Goal: Find contact information: Find contact information

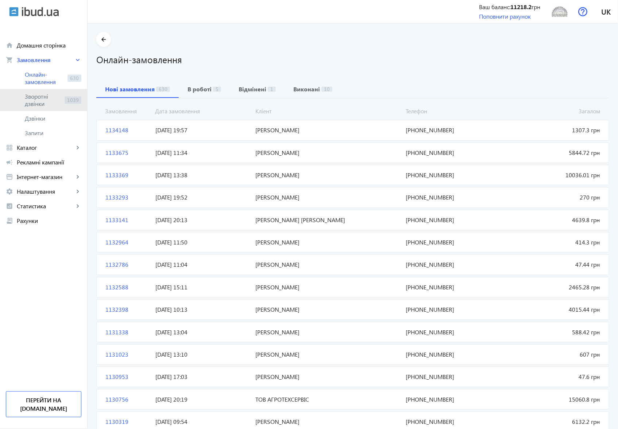
click at [36, 98] on span "Зворотні дзвінки" at bounding box center [43, 100] width 37 height 15
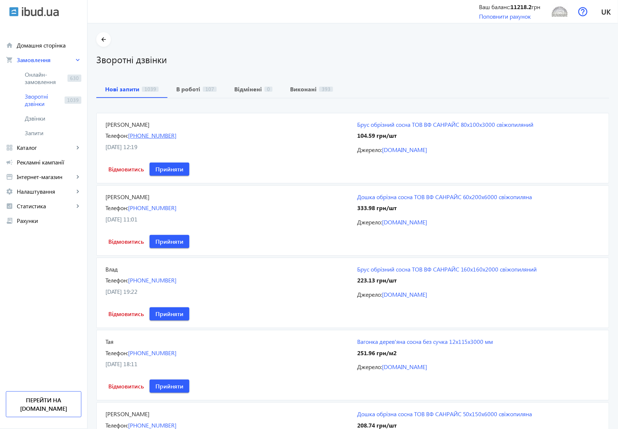
drag, startPoint x: 183, startPoint y: 137, endPoint x: 142, endPoint y: 137, distance: 41.6
click at [142, 137] on div "Телефон: [PHONE_NUMBER]" at bounding box center [227, 135] width 243 height 8
copy link "50) [PHONE_NUMBER]"
drag, startPoint x: 353, startPoint y: 123, endPoint x: 540, endPoint y: 123, distance: 186.9
click at [540, 123] on mat-card "[PERSON_NAME] Телефон: [PHONE_NUMBER] [DATE] 12:19 Брус обрізний сосна ТОВ ВФ C…" at bounding box center [352, 148] width 513 height 70
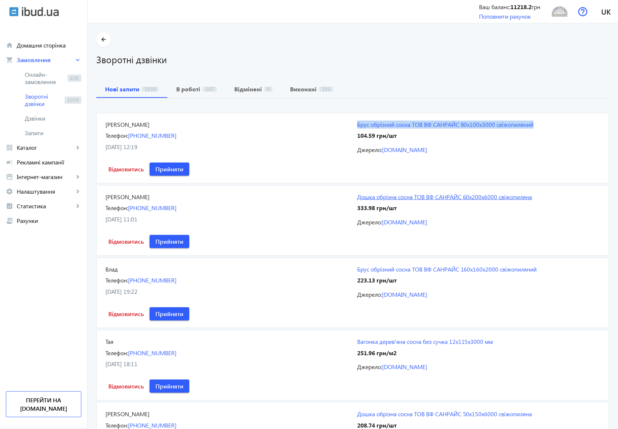
copy link "Брус обрізний сосна ТОВ ВФ CAНРAЙС 80х100х3000 свіжопиляний"
drag, startPoint x: 181, startPoint y: 209, endPoint x: 140, endPoint y: 211, distance: 41.3
click at [140, 211] on div "Телефон: [PHONE_NUMBER]" at bounding box center [227, 208] width 243 height 8
copy link "93) [PHONE_NUMBER]"
click at [35, 133] on span "Запити" at bounding box center [53, 132] width 57 height 7
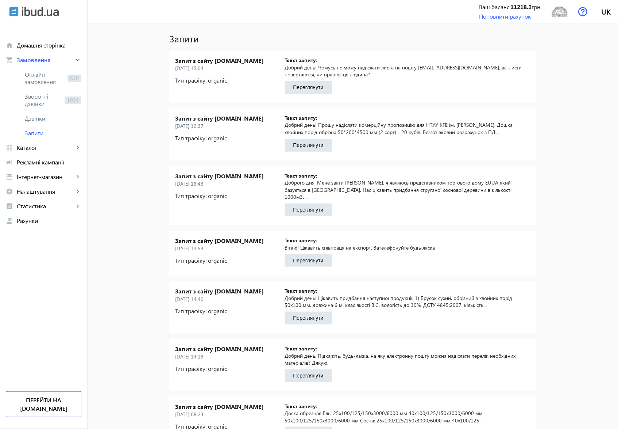
click at [308, 89] on button "Переглянути" at bounding box center [308, 87] width 47 height 13
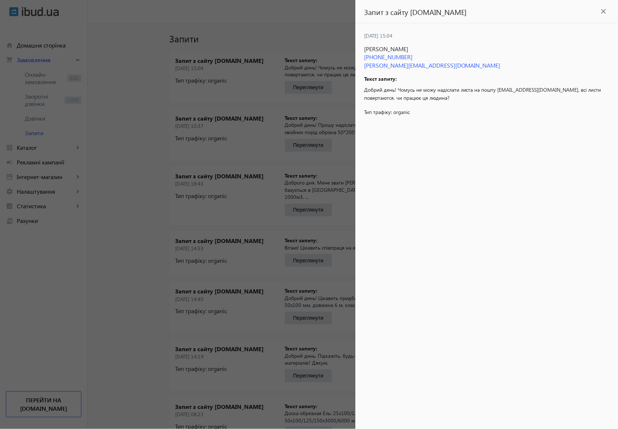
drag, startPoint x: 425, startPoint y: 56, endPoint x: 383, endPoint y: 57, distance: 42.4
click at [383, 57] on span "[PHONE_NUMBER]" at bounding box center [486, 57] width 245 height 8
click at [242, 80] on div at bounding box center [309, 214] width 618 height 429
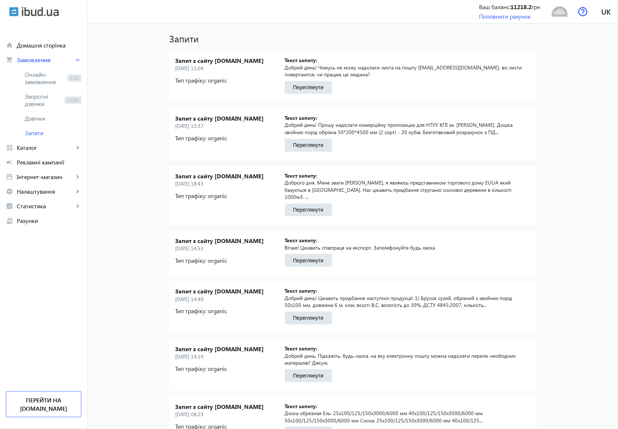
click at [303, 87] on button "Переглянути" at bounding box center [308, 87] width 47 height 13
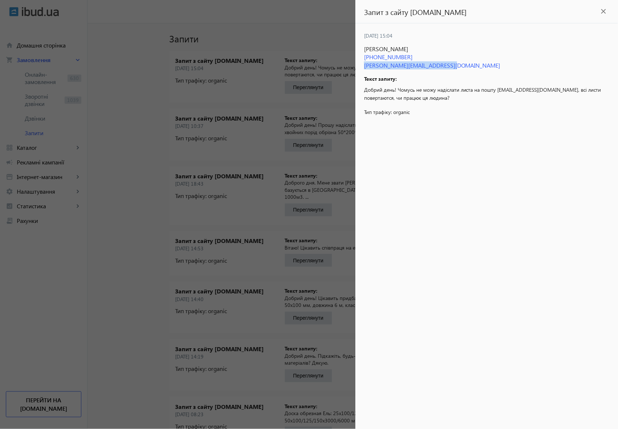
drag, startPoint x: 452, startPoint y: 66, endPoint x: 360, endPoint y: 65, distance: 92.0
click at [360, 65] on div "[DATE] 15:04 [PERSON_NAME] [PHONE_NUMBER] [PERSON_NAME][EMAIL_ADDRESS][DOMAIN_N…" at bounding box center [487, 225] width 263 height 405
copy span "[PERSON_NAME][EMAIL_ADDRESS][DOMAIN_NAME]"
click at [443, 213] on div "[DATE] 15:04 [PERSON_NAME] [PHONE_NUMBER] [PERSON_NAME][EMAIL_ADDRESS][DOMAIN_N…" at bounding box center [487, 225] width 263 height 405
click at [605, 11] on mat-icon "close" at bounding box center [604, 11] width 11 height 11
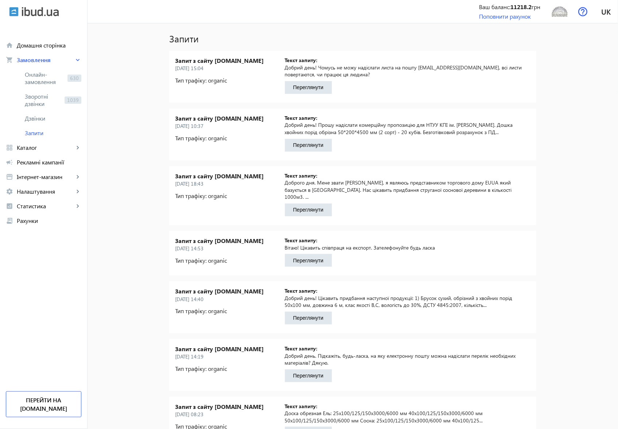
click at [319, 143] on button "Переглянути" at bounding box center [308, 145] width 47 height 13
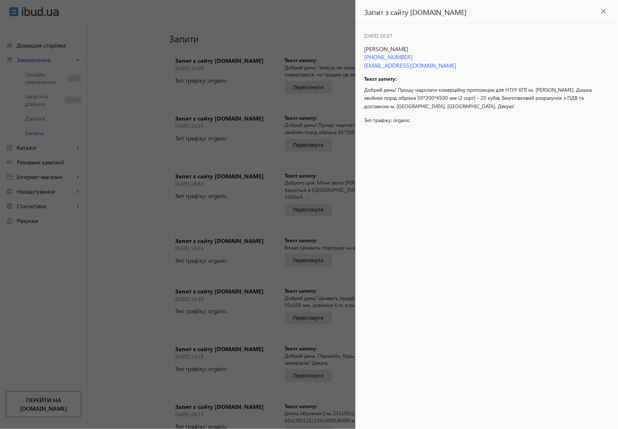
drag, startPoint x: 419, startPoint y: 57, endPoint x: 382, endPoint y: 56, distance: 37.6
click at [382, 56] on span "[PHONE_NUMBER]" at bounding box center [486, 57] width 245 height 8
copy span "96) [PHONE_NUMBER]"
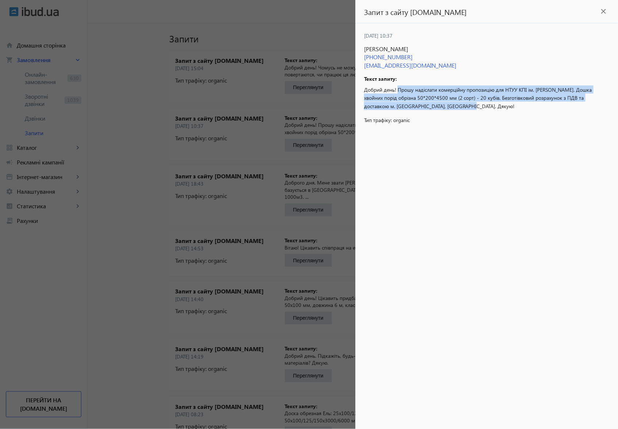
drag, startPoint x: 399, startPoint y: 91, endPoint x: 461, endPoint y: 107, distance: 64.2
click at [461, 107] on span "Добрий день! Прошу надіслати комерційну пропозицію для НТУУ КПІ ім. [PERSON_NAM…" at bounding box center [478, 97] width 228 height 23
copy span "Прошу надіслати комерційну пропозицію для НТУУ КПІ ім. [PERSON_NAME]. Дошка хво…"
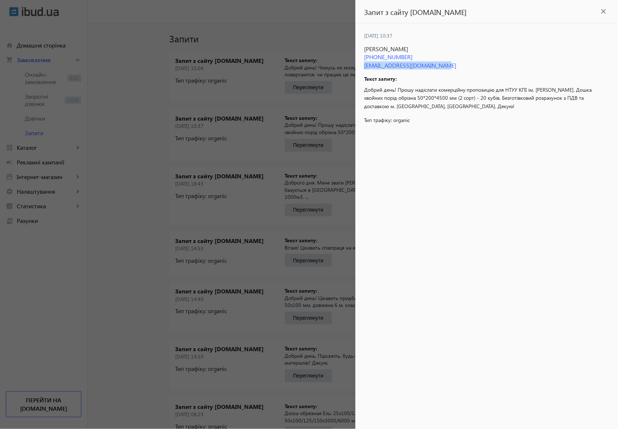
drag, startPoint x: 442, startPoint y: 66, endPoint x: 363, endPoint y: 66, distance: 80.0
click at [363, 66] on div "[DATE] 10:37 [GEOGRAPHIC_DATA] [PHONE_NUMBER] [EMAIL_ADDRESS][DOMAIN_NAME] Текс…" at bounding box center [487, 225] width 263 height 405
copy span "[EMAIL_ADDRESS][DOMAIN_NAME]"
drag, startPoint x: 509, startPoint y: 89, endPoint x: 578, endPoint y: 88, distance: 69.7
click at [578, 88] on span "Добрий день! Прошу надіслати комерційну пропозицію для НТУУ КПІ ім. [PERSON_NAM…" at bounding box center [478, 97] width 228 height 23
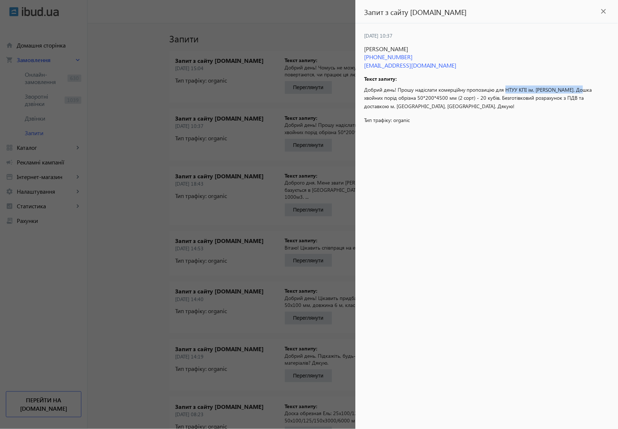
copy span "НТУУ КПІ ім. [PERSON_NAME]"
drag, startPoint x: 391, startPoint y: 107, endPoint x: 460, endPoint y: 107, distance: 69.0
click at [460, 107] on span "Добрий день! Прошу надіслати комерційну пропозицію для НТУУ КПІ ім. [PERSON_NAM…" at bounding box center [478, 97] width 228 height 23
copy span "м. [GEOGRAPHIC_DATA], [GEOGRAPHIC_DATA]"
click at [208, 191] on div at bounding box center [309, 214] width 618 height 429
